Goal: Task Accomplishment & Management: Manage account settings

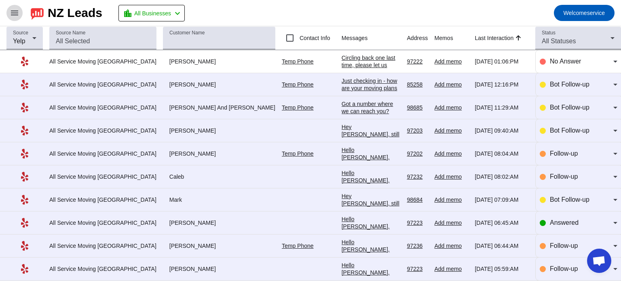
click at [9, 10] on span at bounding box center [14, 12] width 19 height 19
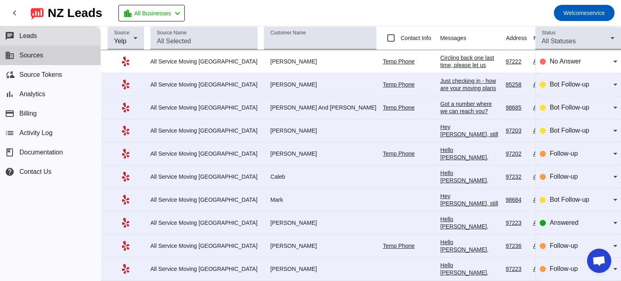
click at [33, 56] on span "Sources" at bounding box center [31, 55] width 24 height 7
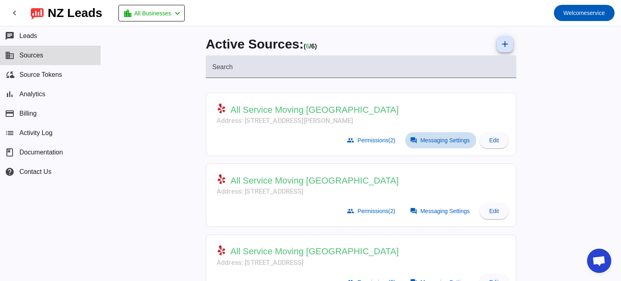
click at [432, 140] on span "Messaging Settings" at bounding box center [444, 140] width 49 height 6
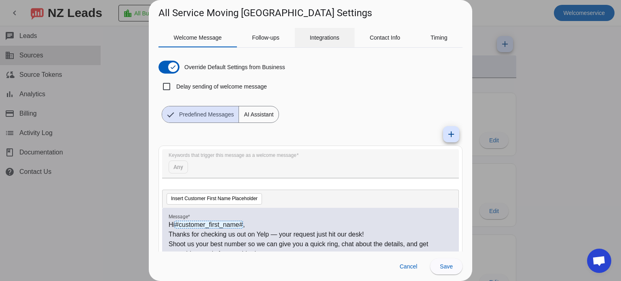
click at [327, 45] on span "Integrations" at bounding box center [325, 37] width 30 height 19
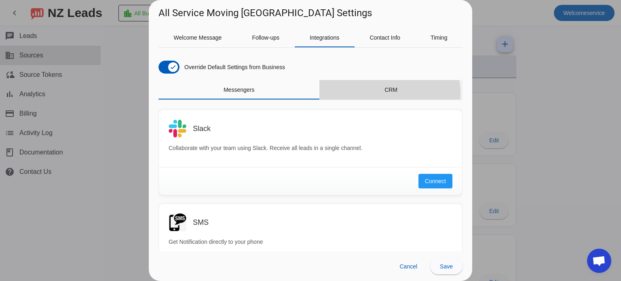
click at [384, 93] on span "CRM" at bounding box center [390, 89] width 13 height 19
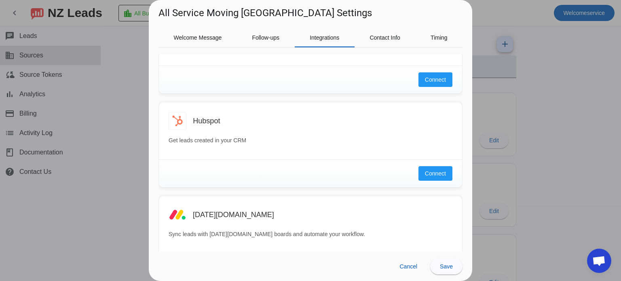
scroll to position [197, 0]
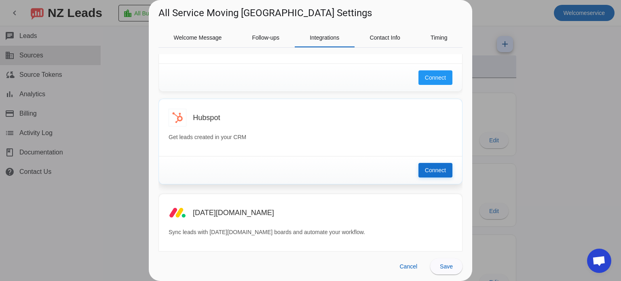
click at [425, 167] on span "Connect" at bounding box center [435, 170] width 21 height 8
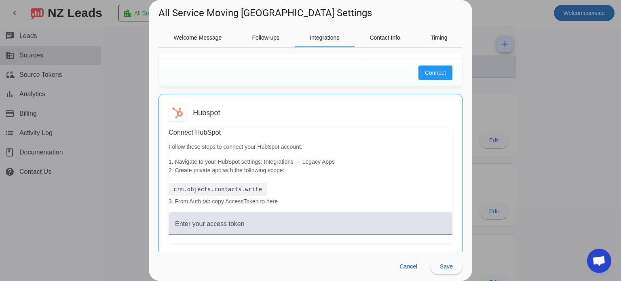
scroll to position [203, 0]
click at [281, 161] on p "1. Navigate to your HubSpot settings: Integrations → Legacy Apps 2. Create priv…" at bounding box center [311, 164] width 284 height 17
copy p "Integrations"
click at [212, 189] on div "crm.objects.contacts.write" at bounding box center [218, 187] width 98 height 13
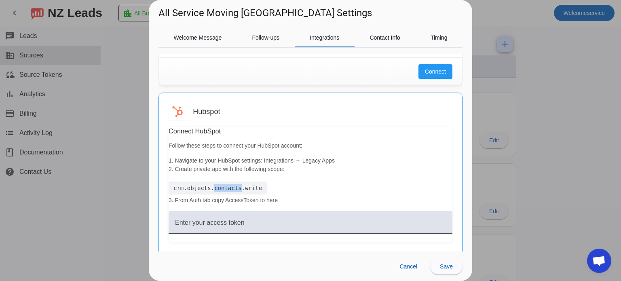
click at [212, 189] on div "crm.objects.contacts.write" at bounding box center [218, 187] width 98 height 13
copy div "crm.objects.contacts.write"
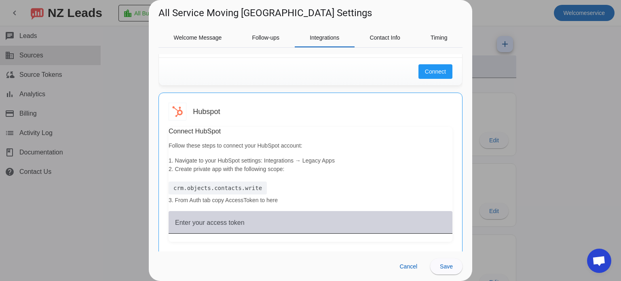
click at [223, 219] on mat-label "Enter your access token" at bounding box center [210, 222] width 70 height 7
click at [223, 221] on input "Enter your access token" at bounding box center [310, 226] width 271 height 10
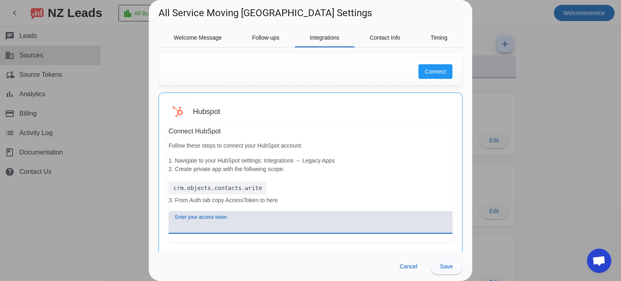
paste input "pat-na1-14f06f43-903d-484a-9171-e4a83ce40d3b"
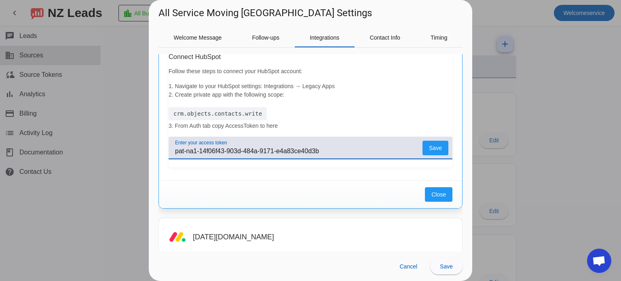
scroll to position [283, 0]
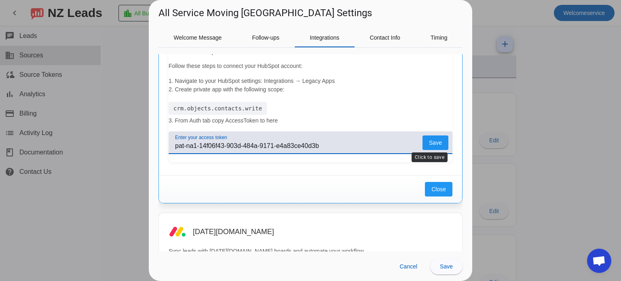
type input "pat-na1-14f06f43-903d-484a-9171-e4a83ce40d3b"
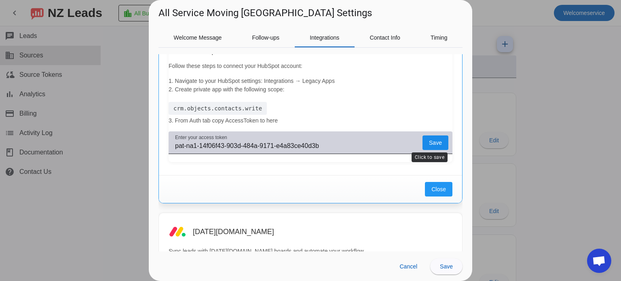
click at [429, 143] on span "Save" at bounding box center [435, 143] width 13 height 0
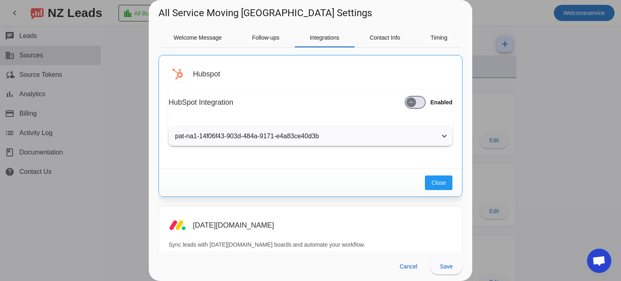
scroll to position [239, 0]
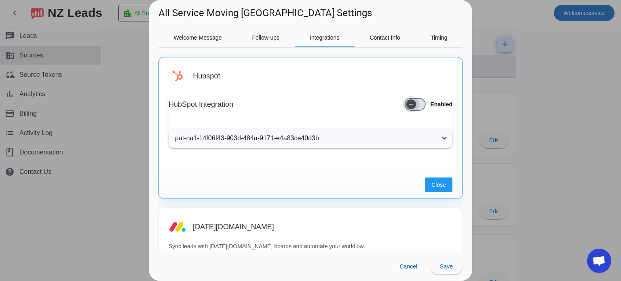
click at [411, 105] on span "button" at bounding box center [411, 104] width 16 height 16
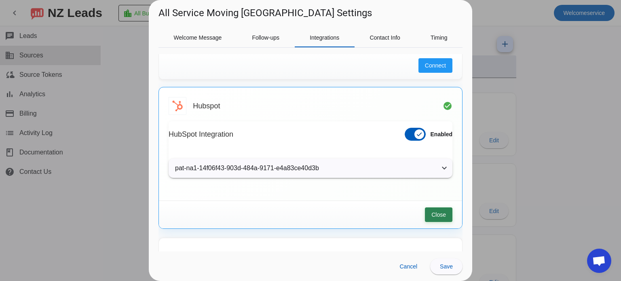
click at [431, 215] on span "Close" at bounding box center [438, 215] width 15 height 8
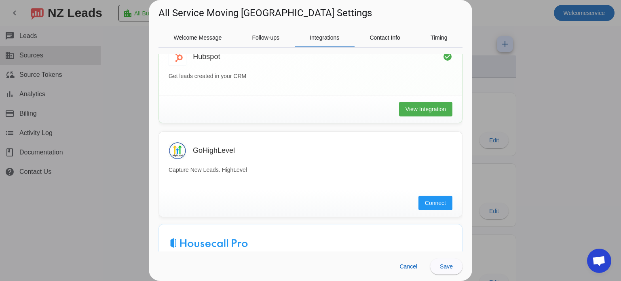
scroll to position [0, 0]
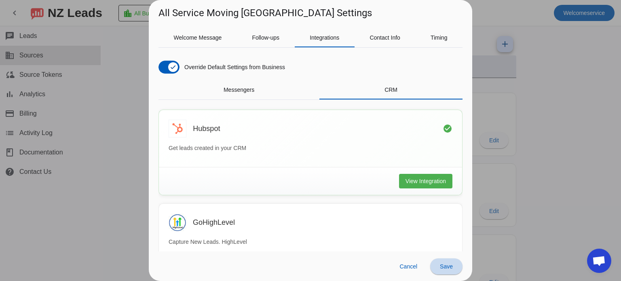
click at [450, 273] on span at bounding box center [446, 266] width 32 height 19
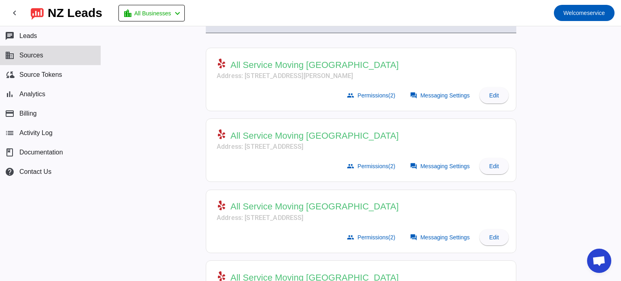
scroll to position [56, 0]
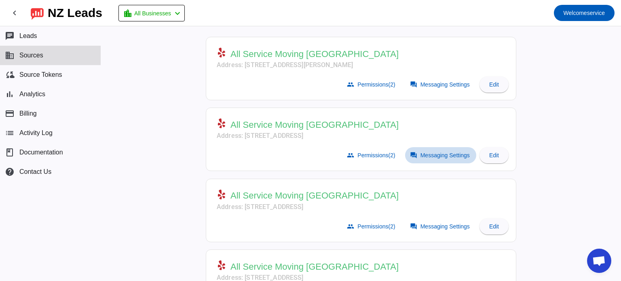
click at [432, 155] on span "Messaging Settings" at bounding box center [444, 155] width 49 height 6
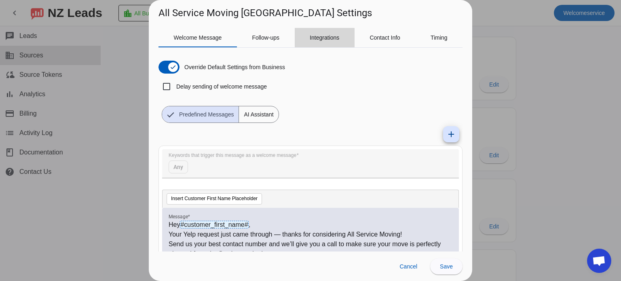
click at [336, 42] on span "Integrations" at bounding box center [325, 37] width 30 height 19
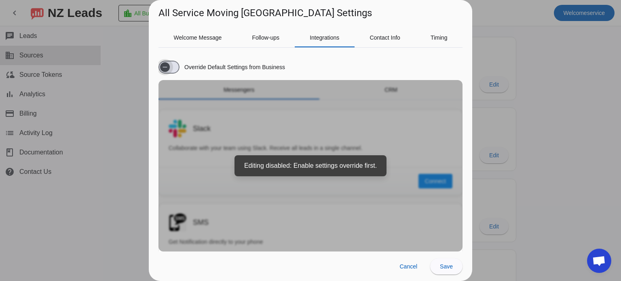
click at [170, 60] on span "button" at bounding box center [165, 67] width 16 height 16
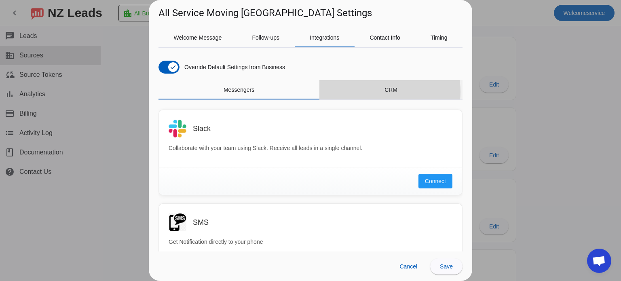
click at [375, 92] on div "CRM" at bounding box center [390, 89] width 143 height 19
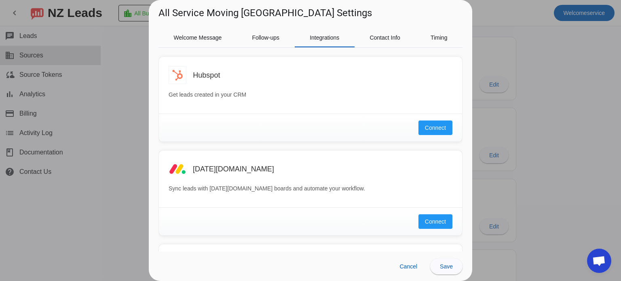
scroll to position [245, 0]
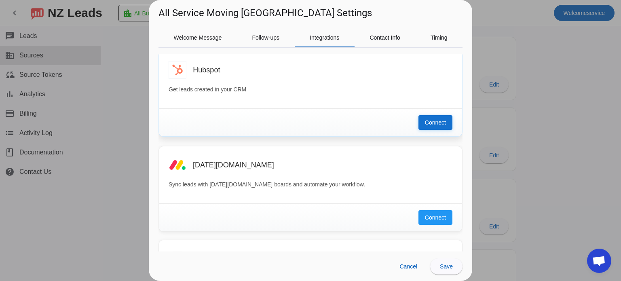
click at [425, 124] on span "Connect" at bounding box center [435, 122] width 21 height 8
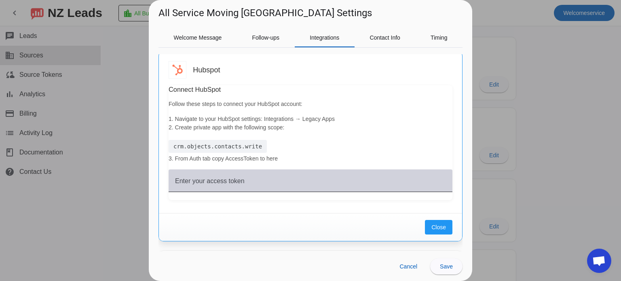
click at [239, 179] on mat-label "Enter your access token" at bounding box center [210, 180] width 70 height 7
click at [239, 179] on input "Enter your access token" at bounding box center [310, 184] width 271 height 10
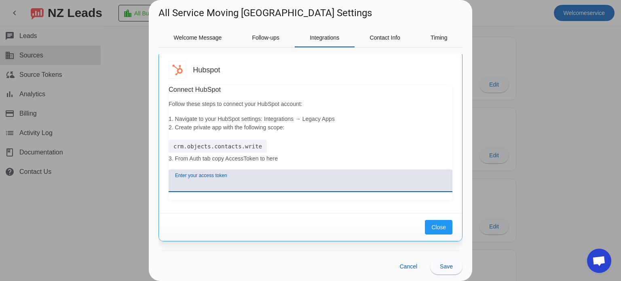
paste input "pat-na1-14f06f43-903d-484a-9171-e4a83ce40d3b"
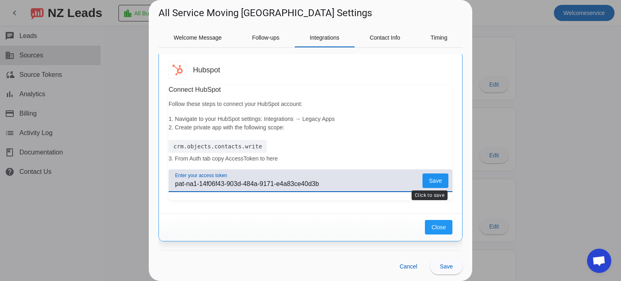
type input "pat-na1-14f06f43-903d-484a-9171-e4a83ce40d3b"
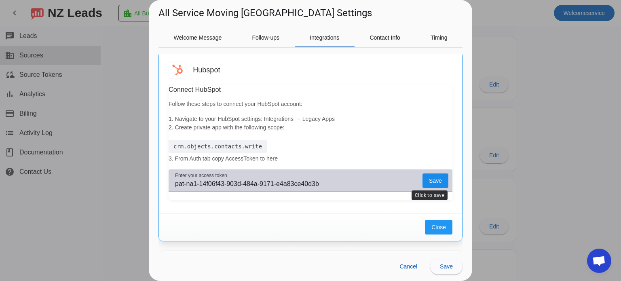
click at [429, 181] on span "Save" at bounding box center [435, 181] width 13 height 0
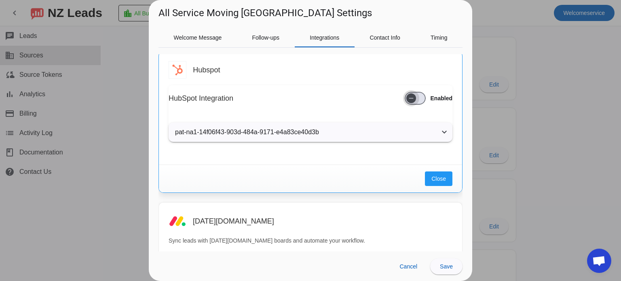
click at [408, 95] on icon "button" at bounding box center [411, 98] width 6 height 6
click at [431, 177] on span "Close" at bounding box center [438, 179] width 15 height 8
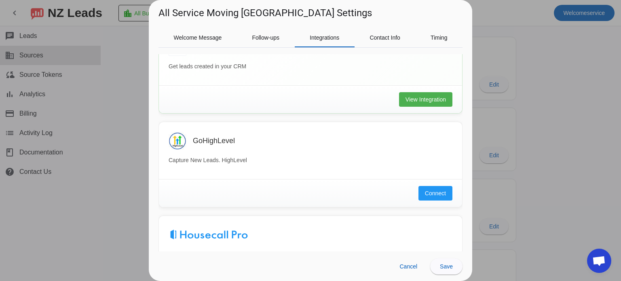
scroll to position [0, 0]
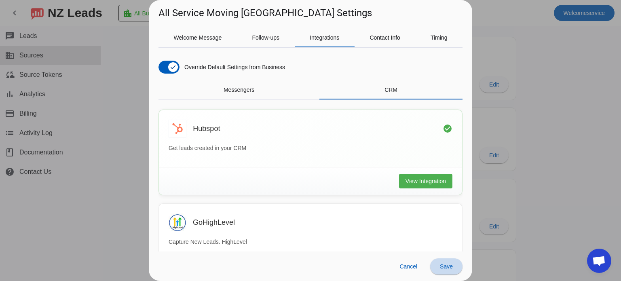
click at [443, 270] on span at bounding box center [446, 266] width 32 height 19
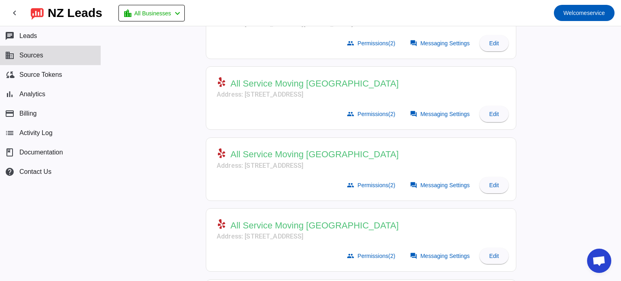
scroll to position [111, 0]
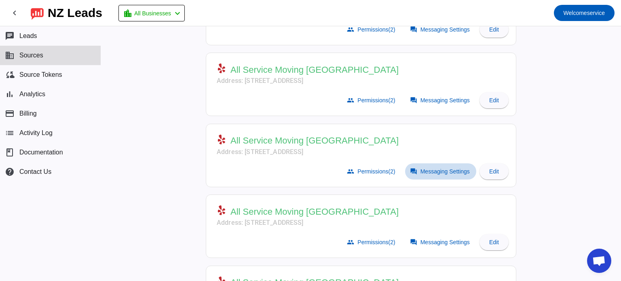
click at [413, 168] on mat-icon "forum" at bounding box center [413, 171] width 7 height 7
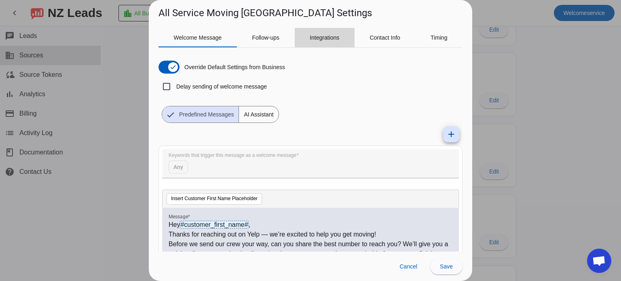
click at [332, 44] on span "Integrations" at bounding box center [325, 37] width 30 height 19
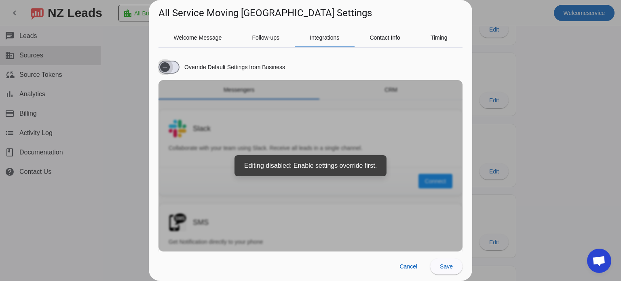
click at [172, 68] on span "button" at bounding box center [165, 67] width 16 height 16
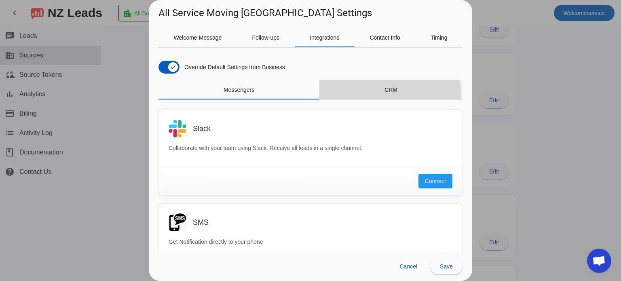
click at [384, 96] on span "CRM" at bounding box center [390, 89] width 13 height 19
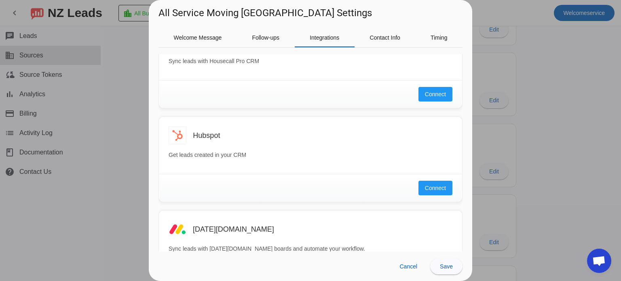
scroll to position [181, 0]
click at [425, 187] on span "Connect" at bounding box center [435, 186] width 21 height 8
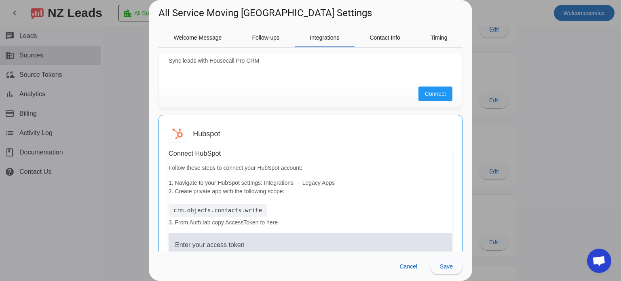
scroll to position [211, 0]
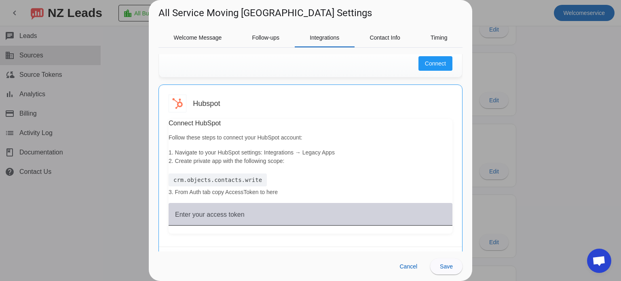
click at [231, 213] on mat-label "Enter your access token" at bounding box center [210, 214] width 70 height 7
click at [231, 213] on input "Enter your access token" at bounding box center [310, 218] width 271 height 10
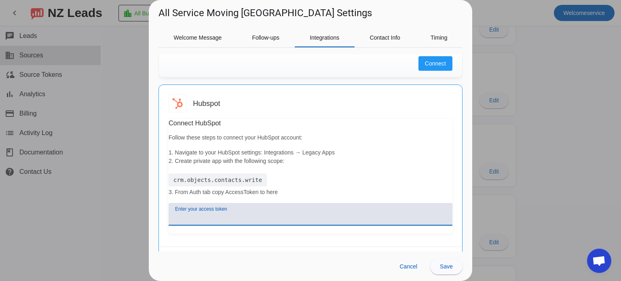
paste input "pat-na1-14f06f43-903d-484a-9171-e4a83ce40d3b"
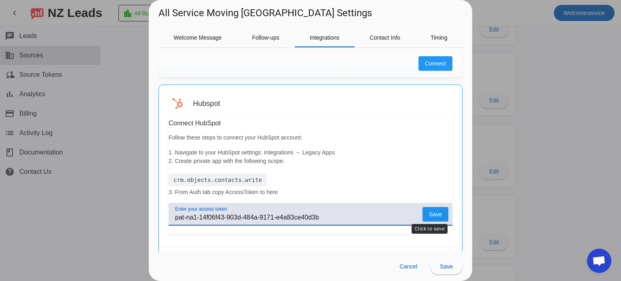
type input "pat-na1-14f06f43-903d-484a-9171-e4a83ce40d3b"
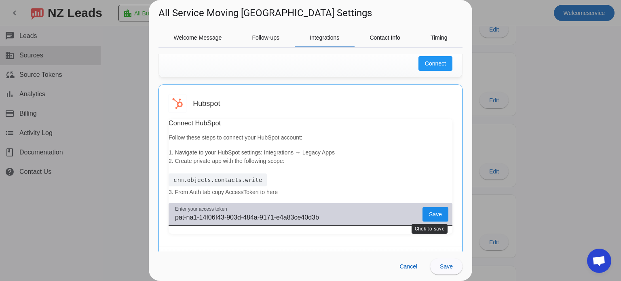
click at [437, 211] on span at bounding box center [435, 214] width 26 height 15
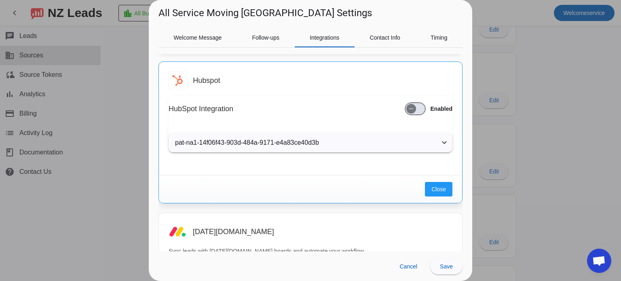
scroll to position [234, 0]
click at [407, 104] on span "button" at bounding box center [411, 109] width 10 height 10
click at [431, 188] on span "Close" at bounding box center [438, 190] width 15 height 8
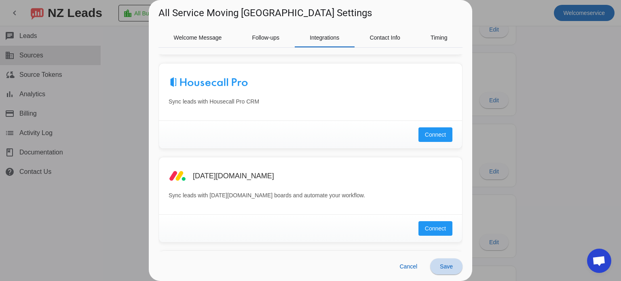
click at [440, 266] on span "Save" at bounding box center [446, 266] width 13 height 6
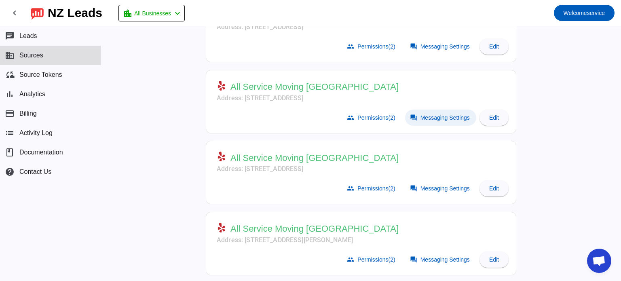
scroll to position [165, 0]
click at [428, 185] on span "Messaging Settings" at bounding box center [444, 188] width 49 height 6
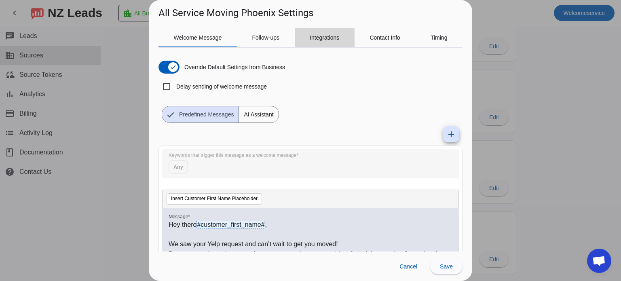
click at [317, 46] on span "Integrations" at bounding box center [325, 37] width 30 height 19
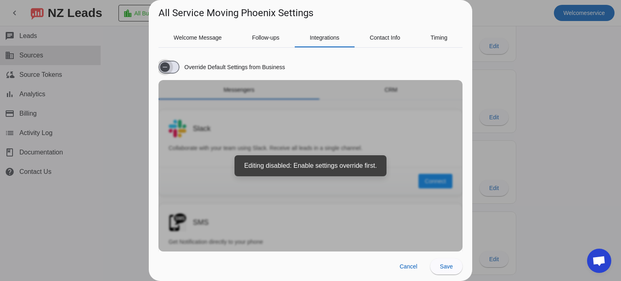
click at [173, 63] on span "button" at bounding box center [168, 67] width 21 height 13
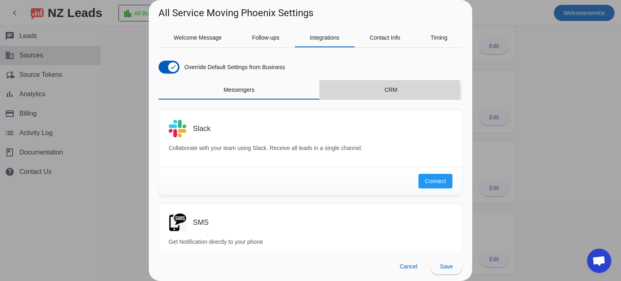
click at [375, 94] on div "CRM" at bounding box center [390, 89] width 143 height 19
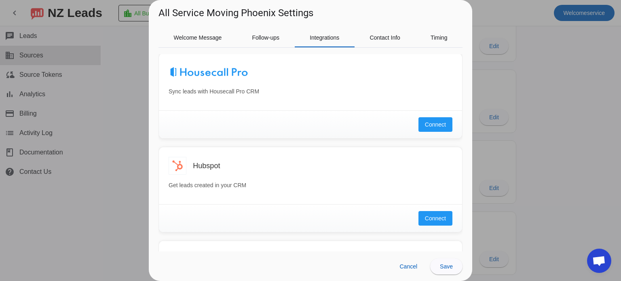
scroll to position [152, 0]
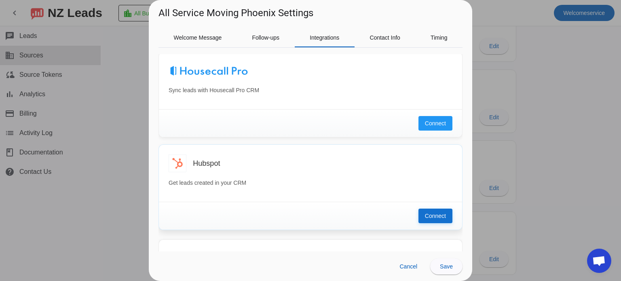
click at [427, 213] on span "Connect" at bounding box center [435, 216] width 21 height 8
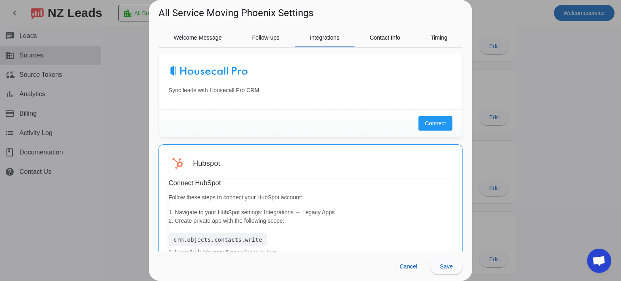
scroll to position [212, 0]
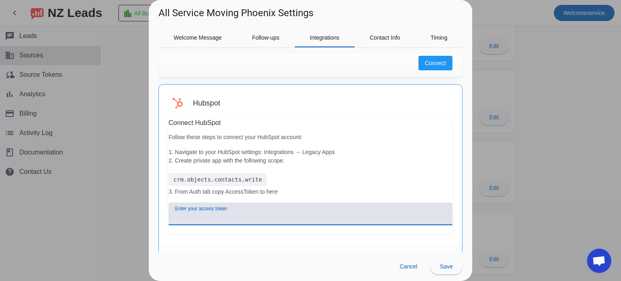
click at [268, 212] on input "Enter your access token" at bounding box center [310, 217] width 271 height 10
paste input "pat-na1-14f06f43-903d-484a-9171-e4a83ce40d3b"
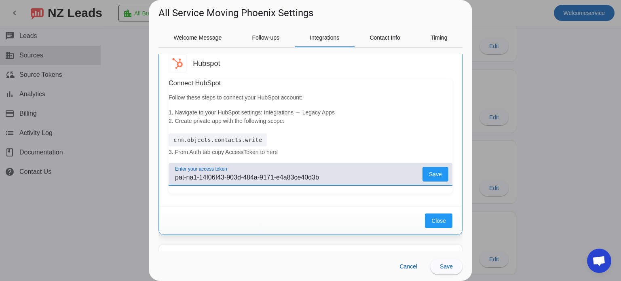
scroll to position [255, 0]
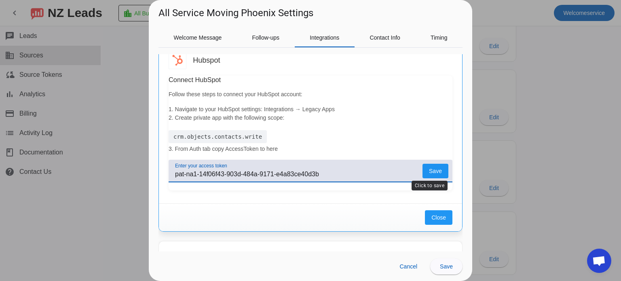
type input "pat-na1-14f06f43-903d-484a-9171-e4a83ce40d3b"
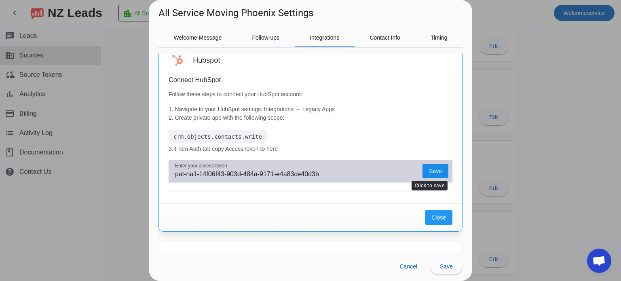
click at [429, 171] on span "Save" at bounding box center [435, 171] width 13 height 0
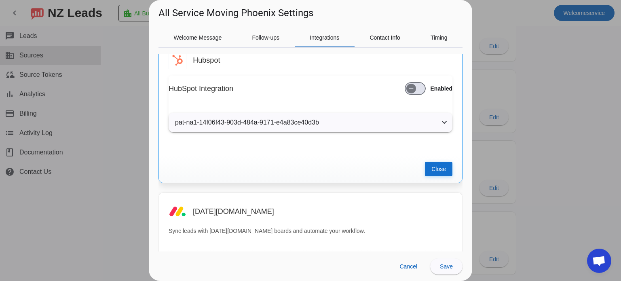
click at [435, 169] on span "Close" at bounding box center [438, 169] width 15 height 8
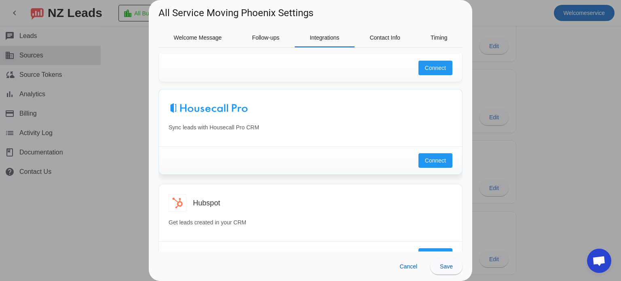
scroll to position [0, 0]
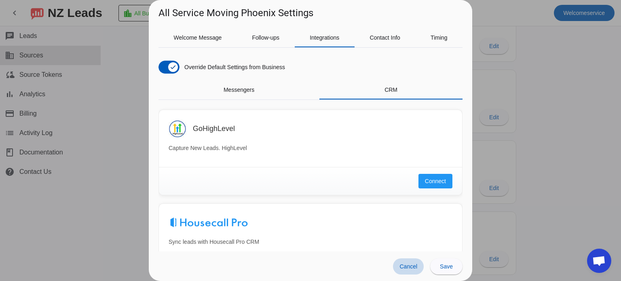
click at [405, 266] on span "Cancel" at bounding box center [408, 266] width 18 height 6
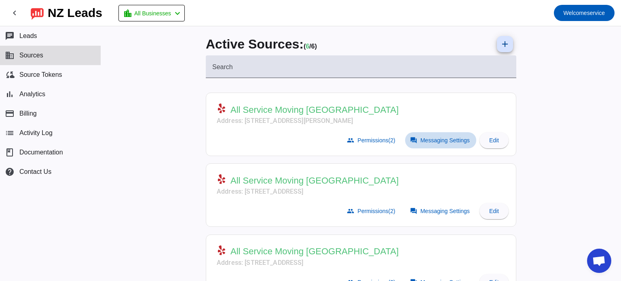
click at [435, 137] on span "Messaging Settings" at bounding box center [444, 140] width 49 height 6
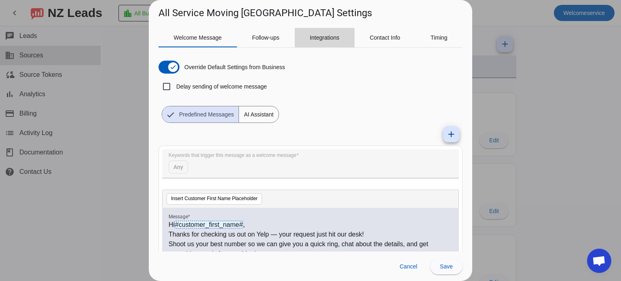
click at [326, 42] on span "Integrations" at bounding box center [325, 37] width 30 height 19
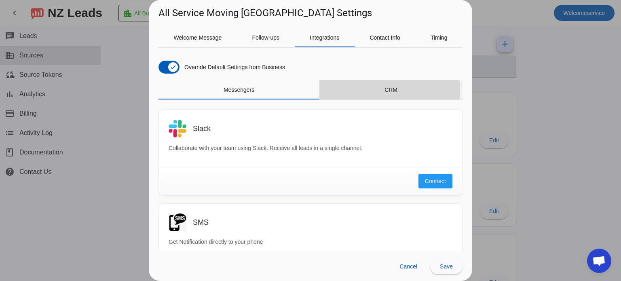
click at [384, 89] on span "CRM" at bounding box center [390, 90] width 13 height 6
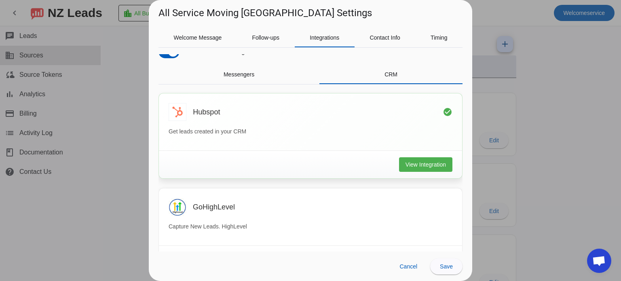
scroll to position [12, 0]
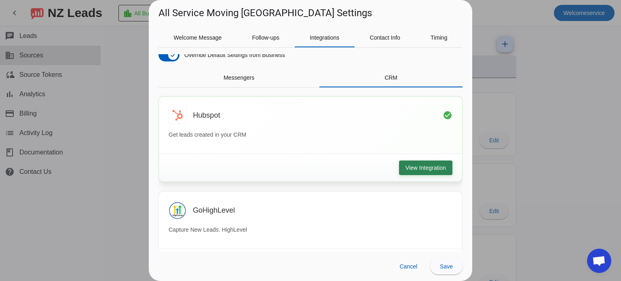
click at [407, 167] on span "View Integration" at bounding box center [425, 168] width 40 height 8
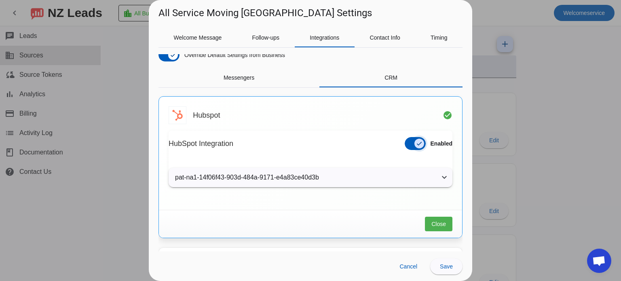
click at [411, 148] on span "button" at bounding box center [419, 143] width 16 height 16
click at [431, 221] on span "Close" at bounding box center [438, 224] width 15 height 8
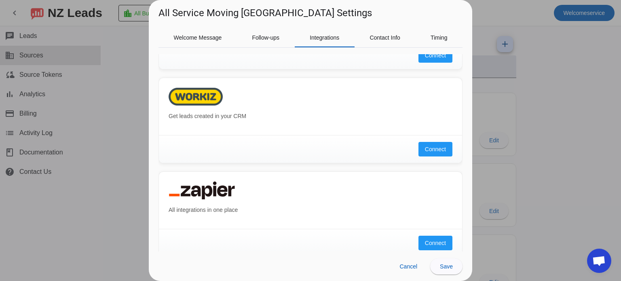
scroll to position [601, 0]
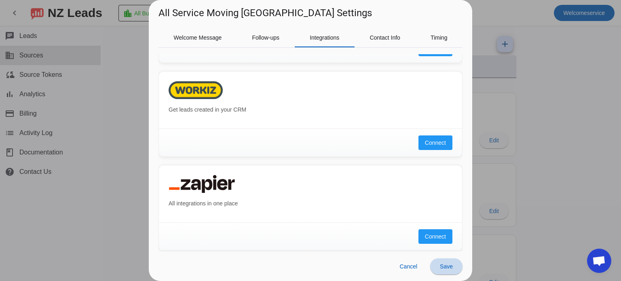
click at [443, 268] on span "Save" at bounding box center [446, 266] width 13 height 6
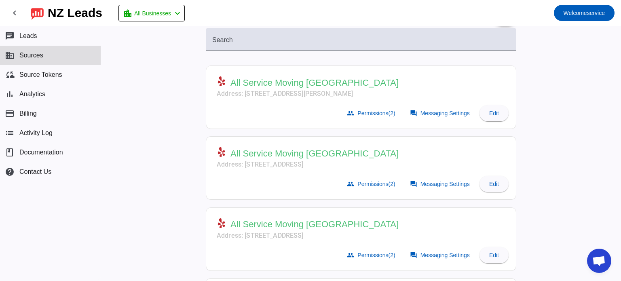
scroll to position [29, 0]
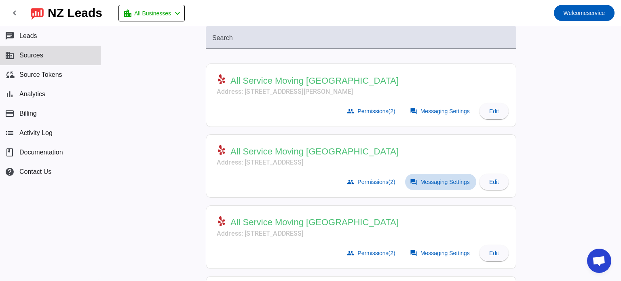
click at [425, 177] on span at bounding box center [440, 182] width 71 height 16
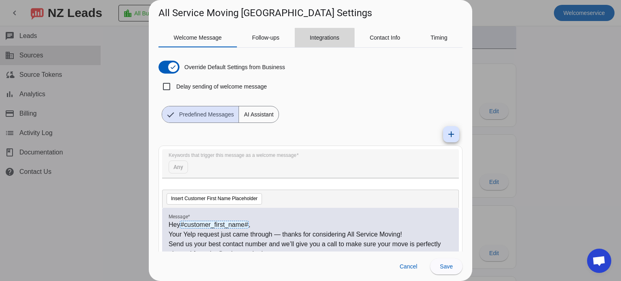
click at [316, 42] on span "Integrations" at bounding box center [325, 37] width 30 height 19
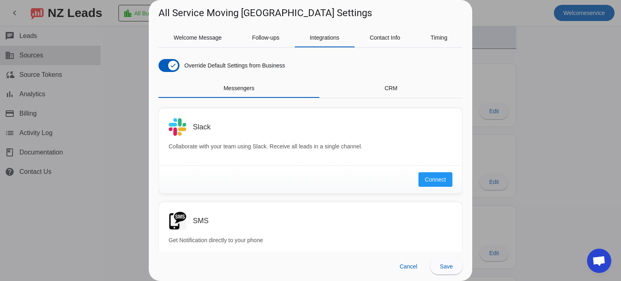
scroll to position [0, 0]
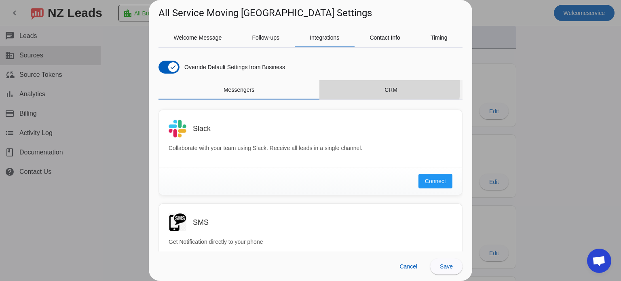
click at [373, 88] on div "CRM" at bounding box center [390, 89] width 143 height 19
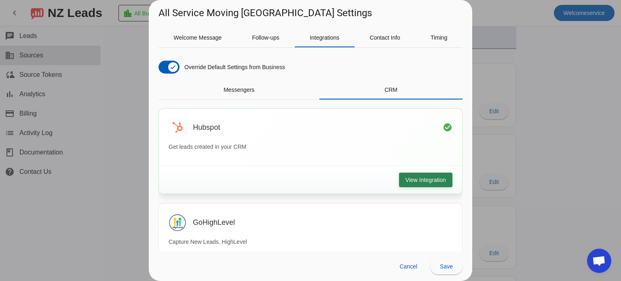
click at [418, 179] on span "View Integration" at bounding box center [425, 180] width 40 height 8
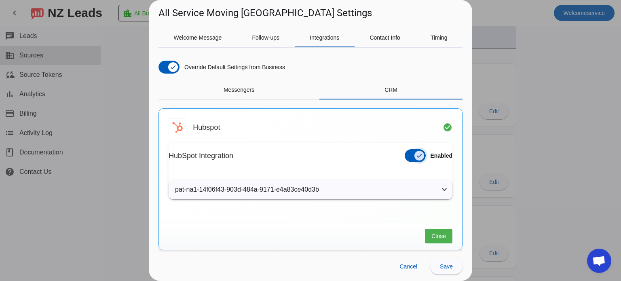
click at [414, 158] on span "button" at bounding box center [419, 156] width 10 height 10
click at [431, 232] on span "Close" at bounding box center [438, 236] width 15 height 8
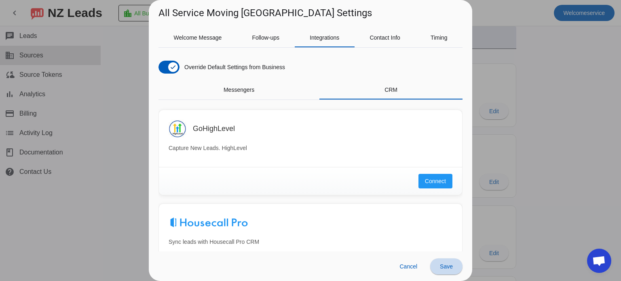
click at [439, 264] on span at bounding box center [446, 266] width 32 height 19
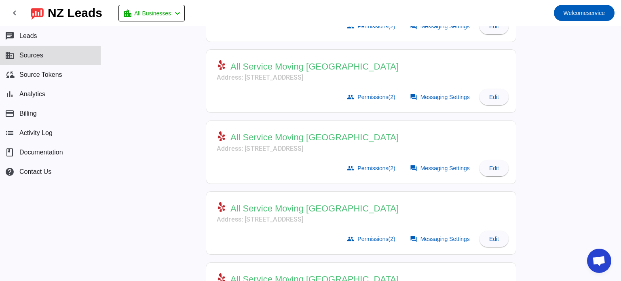
scroll to position [118, 0]
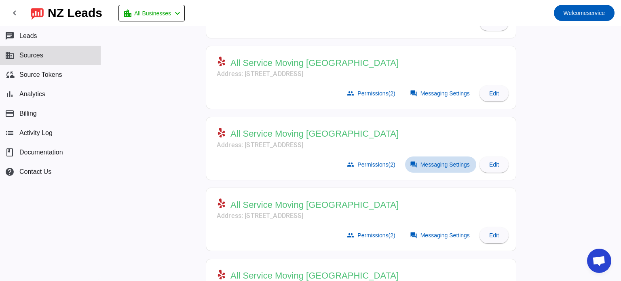
click at [428, 164] on span "Messaging Settings" at bounding box center [444, 164] width 49 height 6
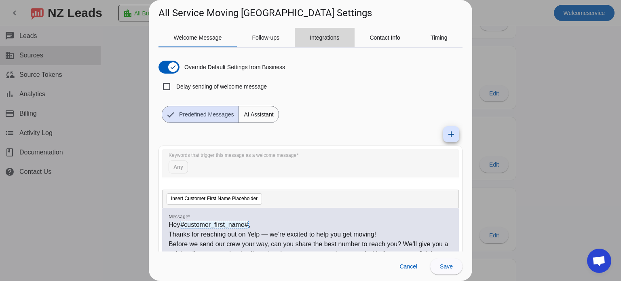
click at [323, 41] on span "Integrations" at bounding box center [325, 37] width 30 height 19
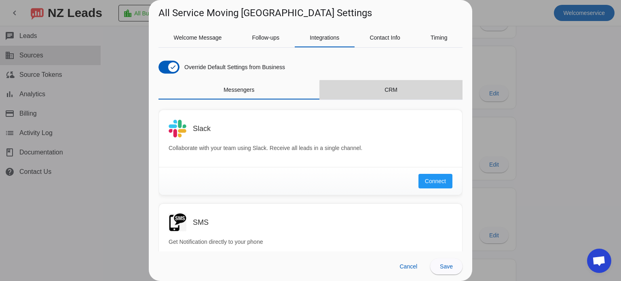
click at [403, 93] on div "CRM" at bounding box center [390, 89] width 143 height 19
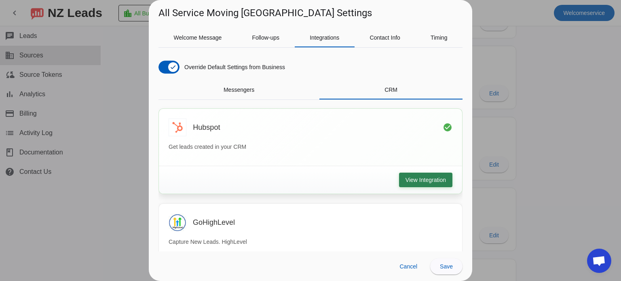
click at [443, 182] on button "View Integration" at bounding box center [425, 180] width 53 height 15
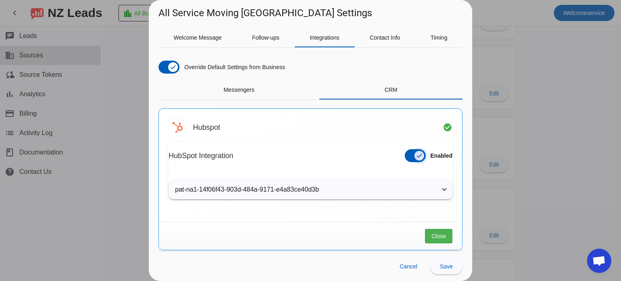
click at [416, 155] on icon "button" at bounding box center [419, 155] width 6 height 6
click at [434, 237] on span "Close" at bounding box center [438, 236] width 15 height 8
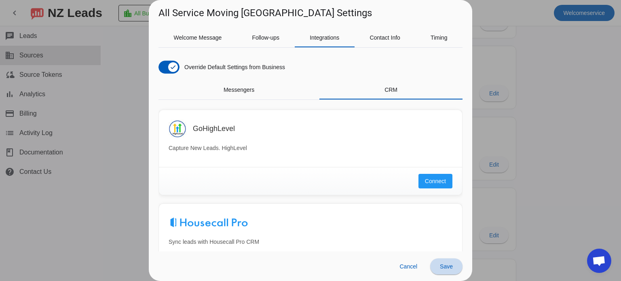
click at [444, 270] on span at bounding box center [446, 266] width 32 height 19
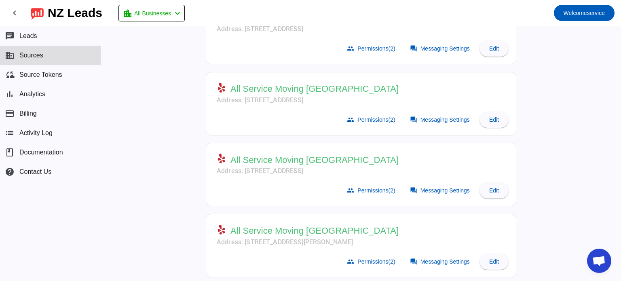
scroll to position [165, 0]
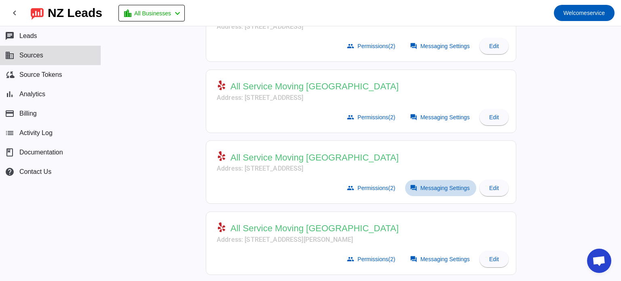
click at [431, 181] on span at bounding box center [440, 188] width 71 height 16
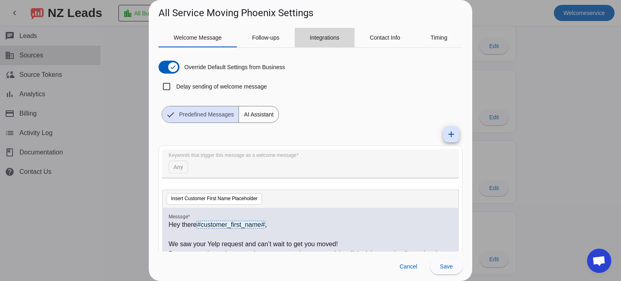
click at [331, 37] on span "Integrations" at bounding box center [325, 38] width 30 height 6
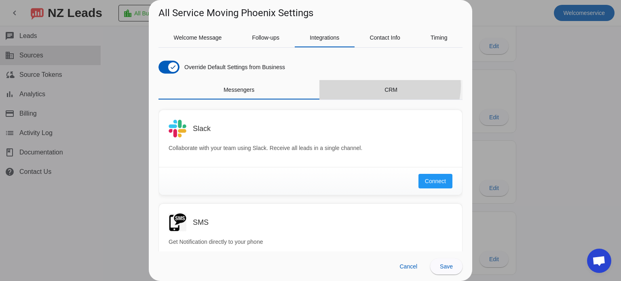
click at [386, 85] on span "CRM" at bounding box center [390, 89] width 13 height 19
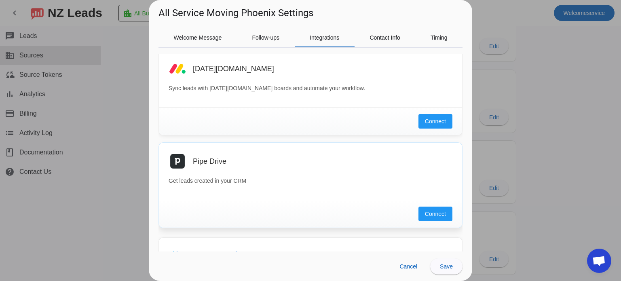
scroll to position [342, 0]
click at [441, 268] on span "Save" at bounding box center [446, 266] width 13 height 6
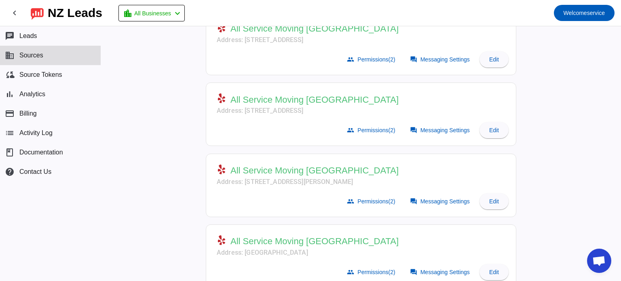
scroll to position [223, 0]
click at [427, 198] on span "Messaging Settings" at bounding box center [444, 201] width 49 height 6
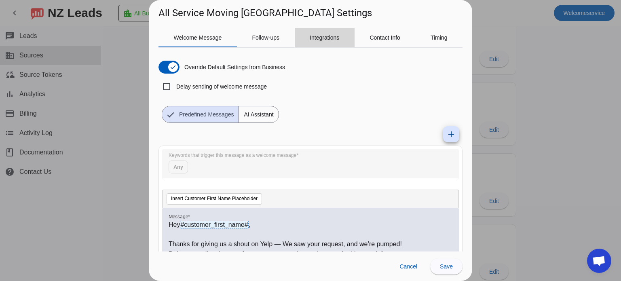
click at [322, 42] on span "Integrations" at bounding box center [325, 37] width 30 height 19
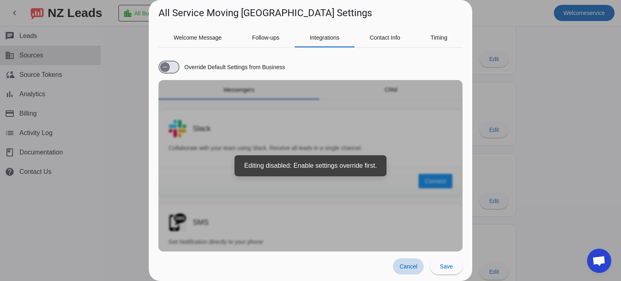
click at [409, 263] on span "Cancel" at bounding box center [408, 266] width 18 height 6
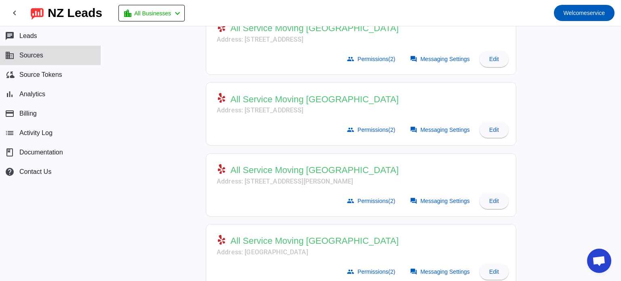
scroll to position [234, 0]
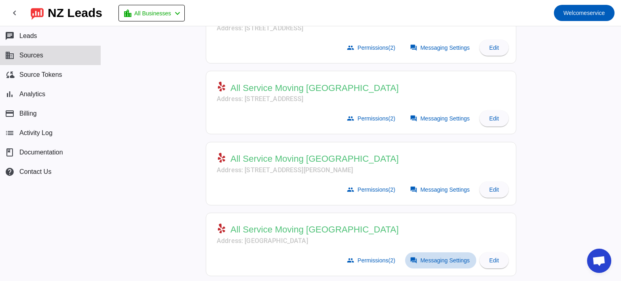
click at [435, 258] on span "Messaging Settings" at bounding box center [444, 260] width 49 height 6
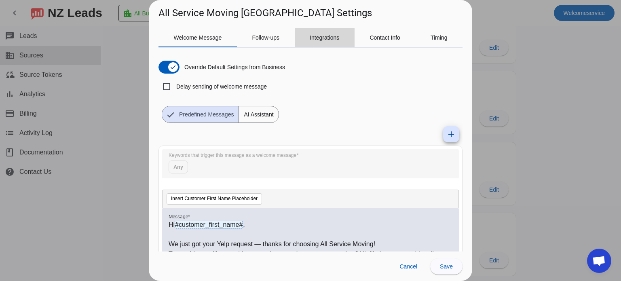
click at [328, 43] on span "Integrations" at bounding box center [325, 37] width 30 height 19
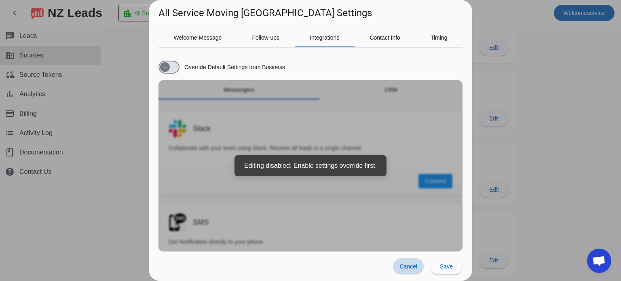
click at [414, 264] on span "Cancel" at bounding box center [408, 266] width 18 height 6
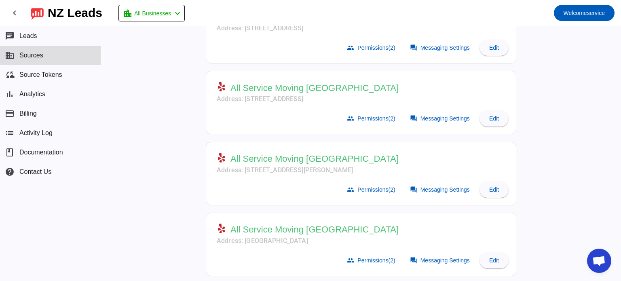
scroll to position [0, 0]
